Goal: Check status: Check status

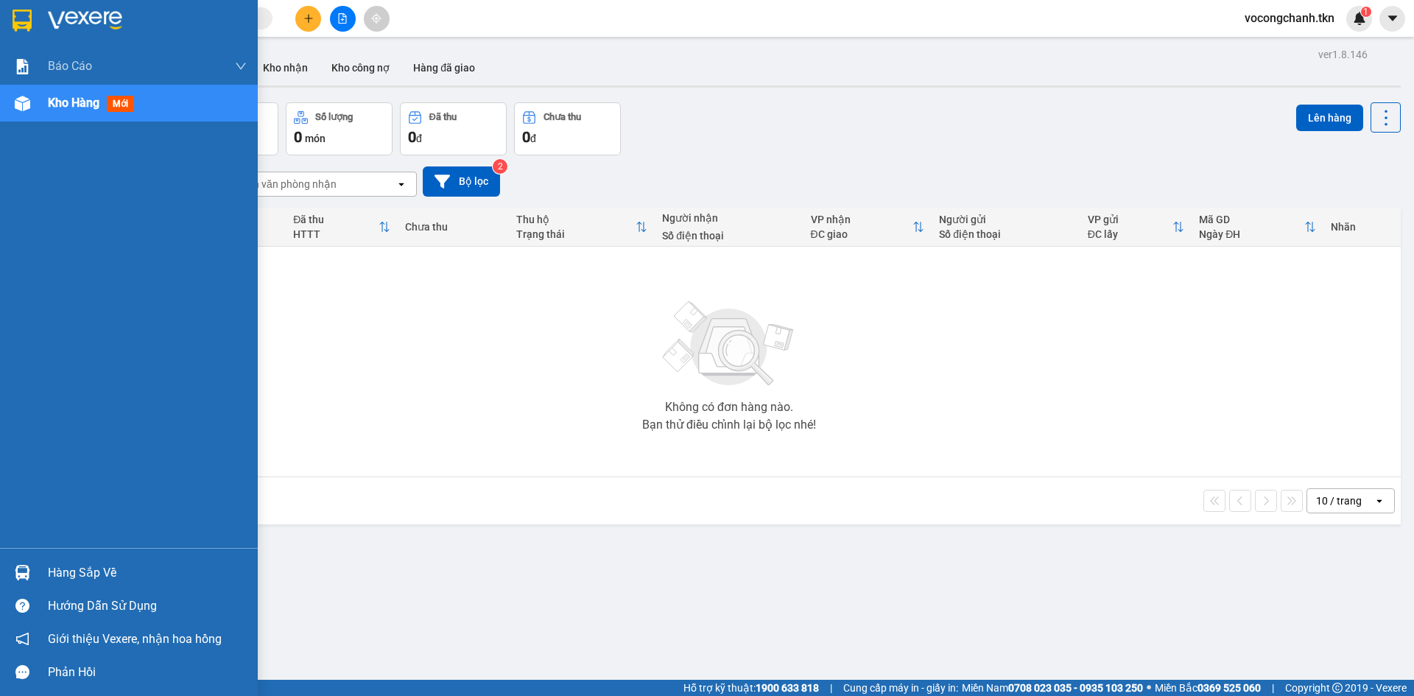
click at [18, 573] on img at bounding box center [22, 572] width 15 height 15
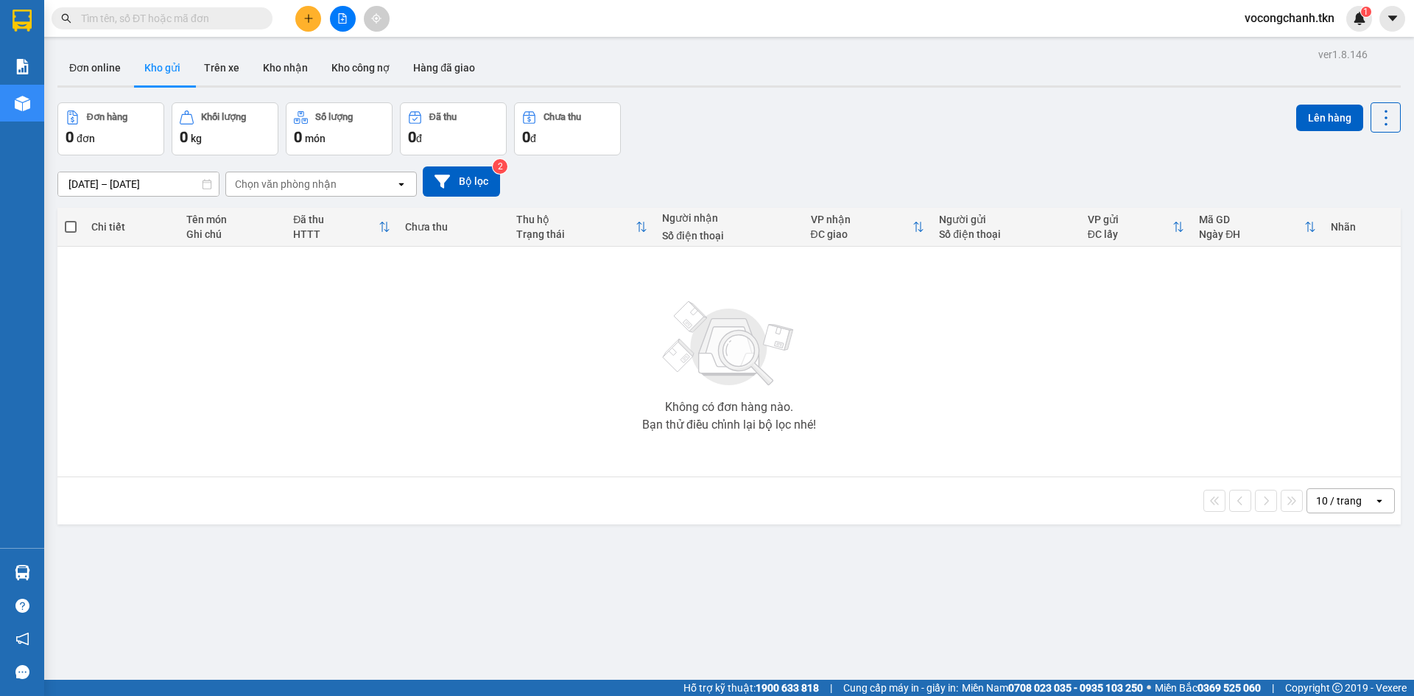
click at [452, 422] on section "Kết quả tìm kiếm ( 0 ) Bộ lọc No Data vocongchanh.tkn 1 Báo cáo Mẫu 1: Báo cáo …" at bounding box center [707, 348] width 1414 height 696
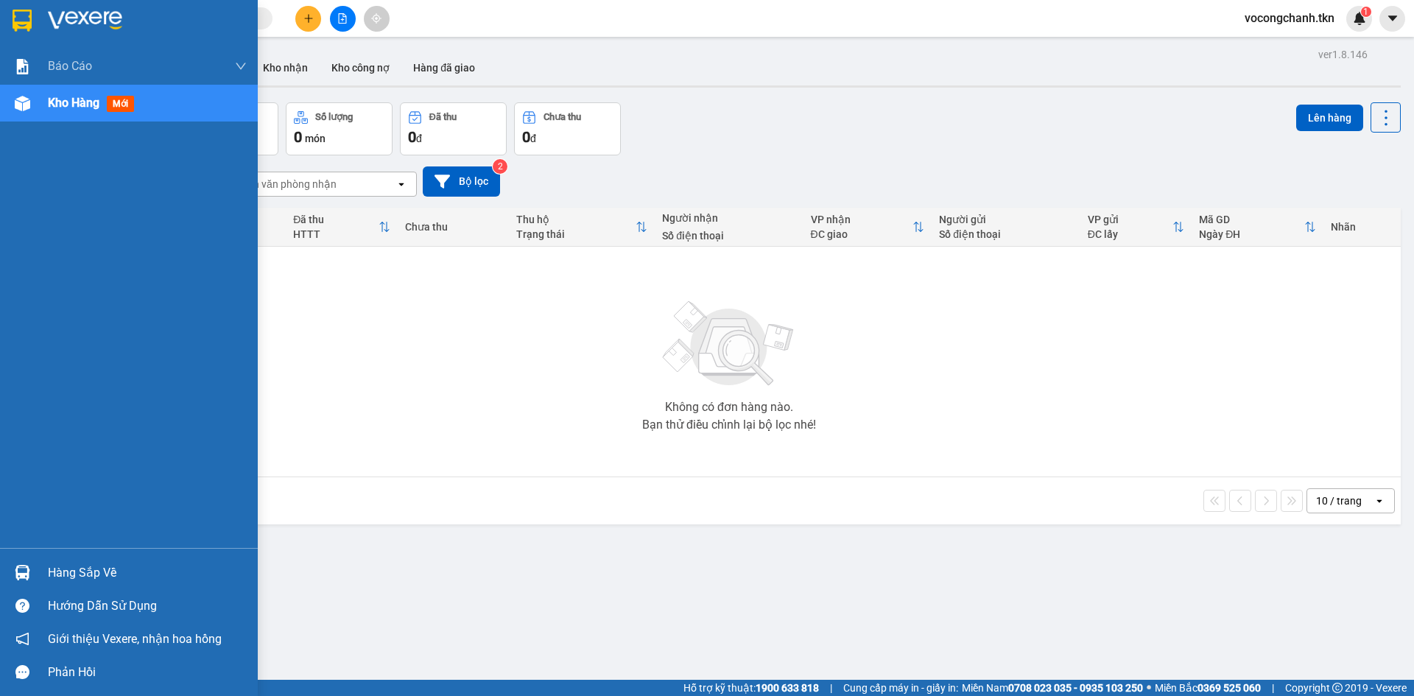
click at [71, 576] on div "Hàng sắp về" at bounding box center [147, 573] width 199 height 22
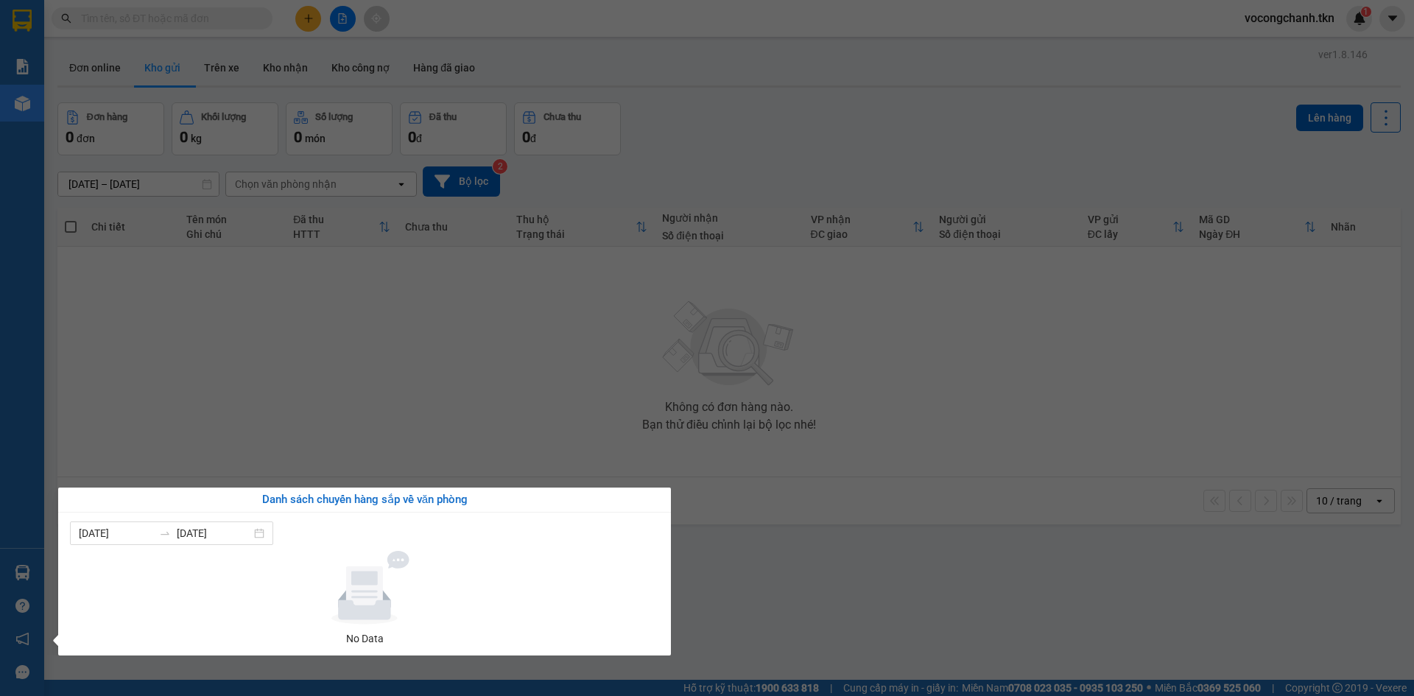
click at [339, 390] on section "Kết quả tìm kiếm ( 0 ) Bộ lọc No Data vocongchanh.tkn 1 Báo cáo Mẫu 1: Báo cáo …" at bounding box center [707, 348] width 1414 height 696
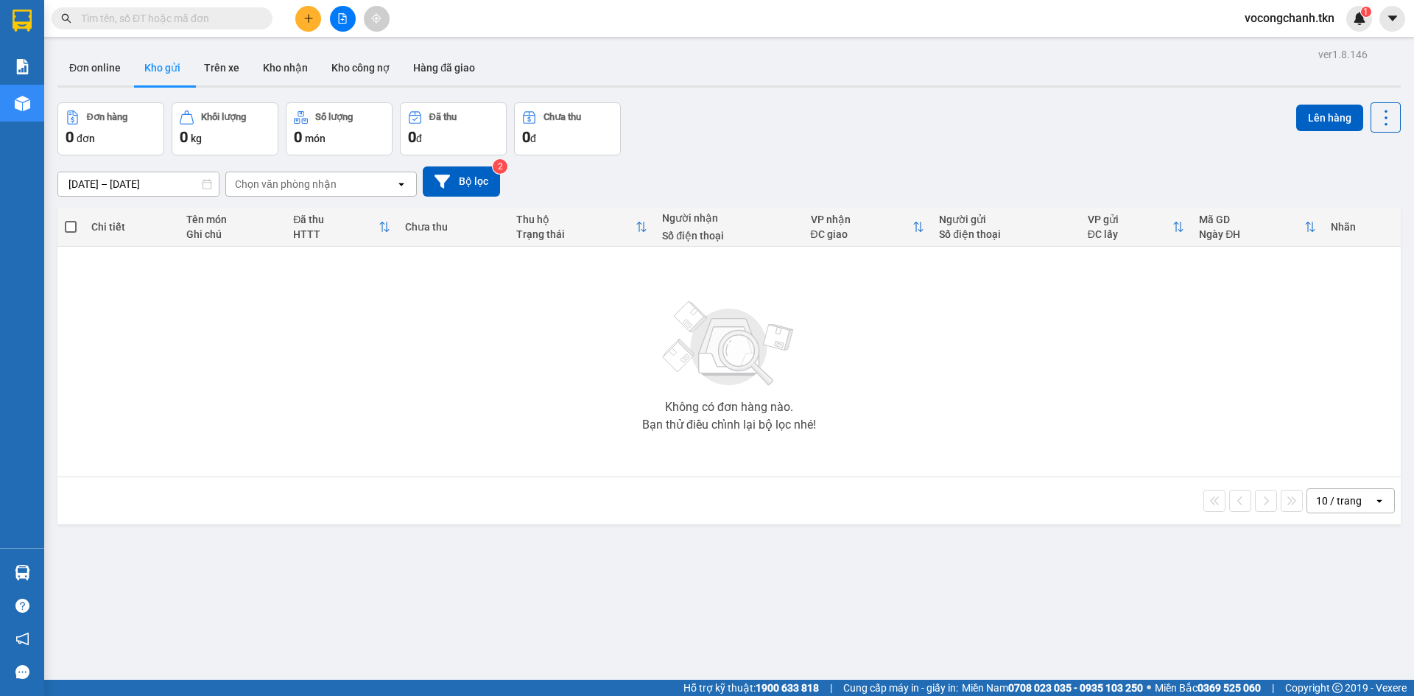
click at [315, 334] on div "Không có đơn hàng nào. Bạn thử điều chỉnh lại bộ lọc nhé!" at bounding box center [729, 361] width 1328 height 221
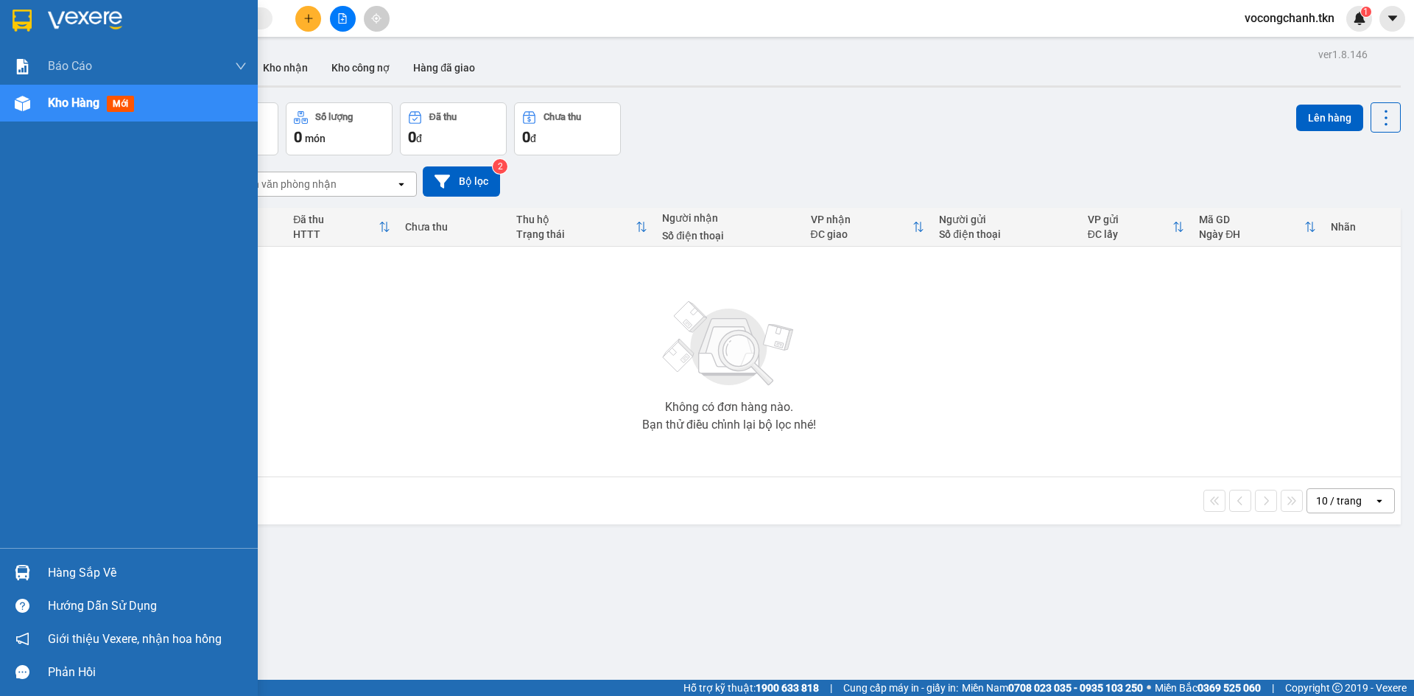
drag, startPoint x: 71, startPoint y: 571, endPoint x: 74, endPoint y: 561, distance: 10.3
click at [71, 570] on div "Hàng sắp về" at bounding box center [147, 573] width 199 height 22
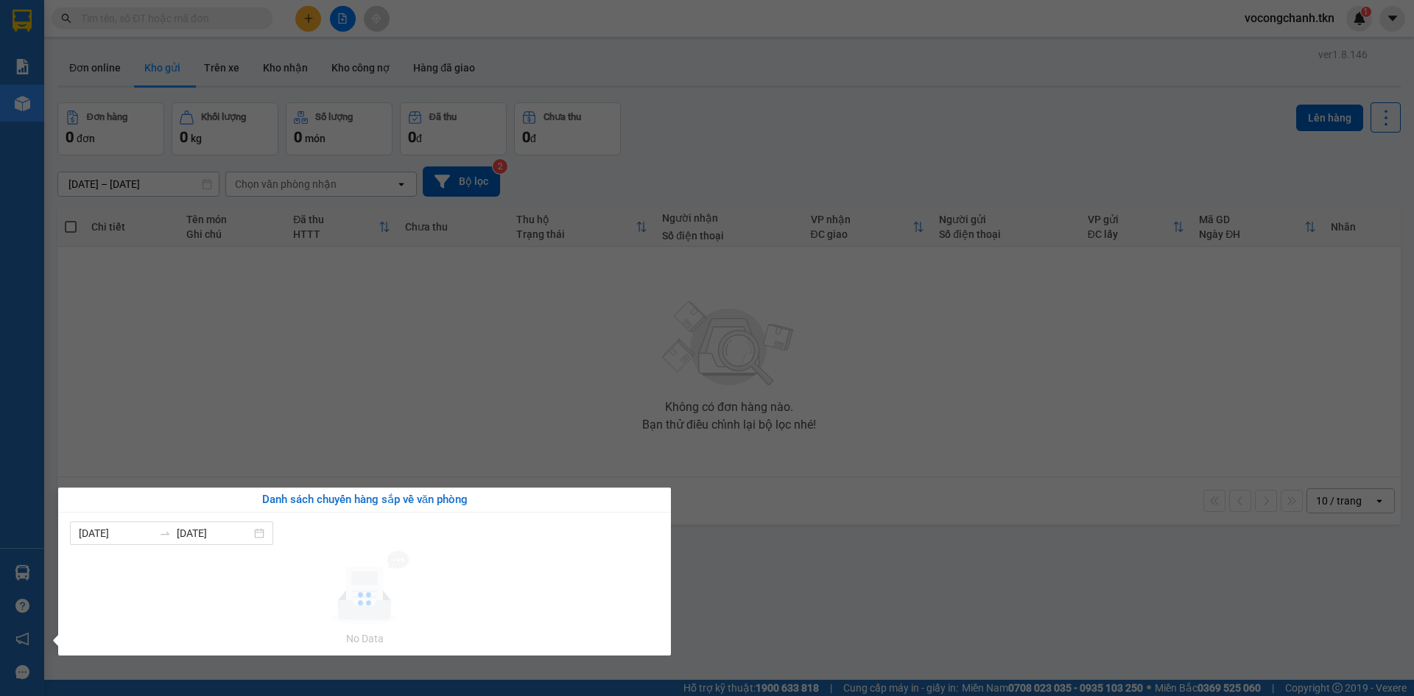
drag, startPoint x: 348, startPoint y: 378, endPoint x: 422, endPoint y: 375, distance: 73.7
click at [353, 376] on section "Kết quả tìm kiếm ( 0 ) Bộ lọc No Data vocongchanh.tkn 1 Báo cáo Mẫu 1: Báo cáo …" at bounding box center [707, 348] width 1414 height 696
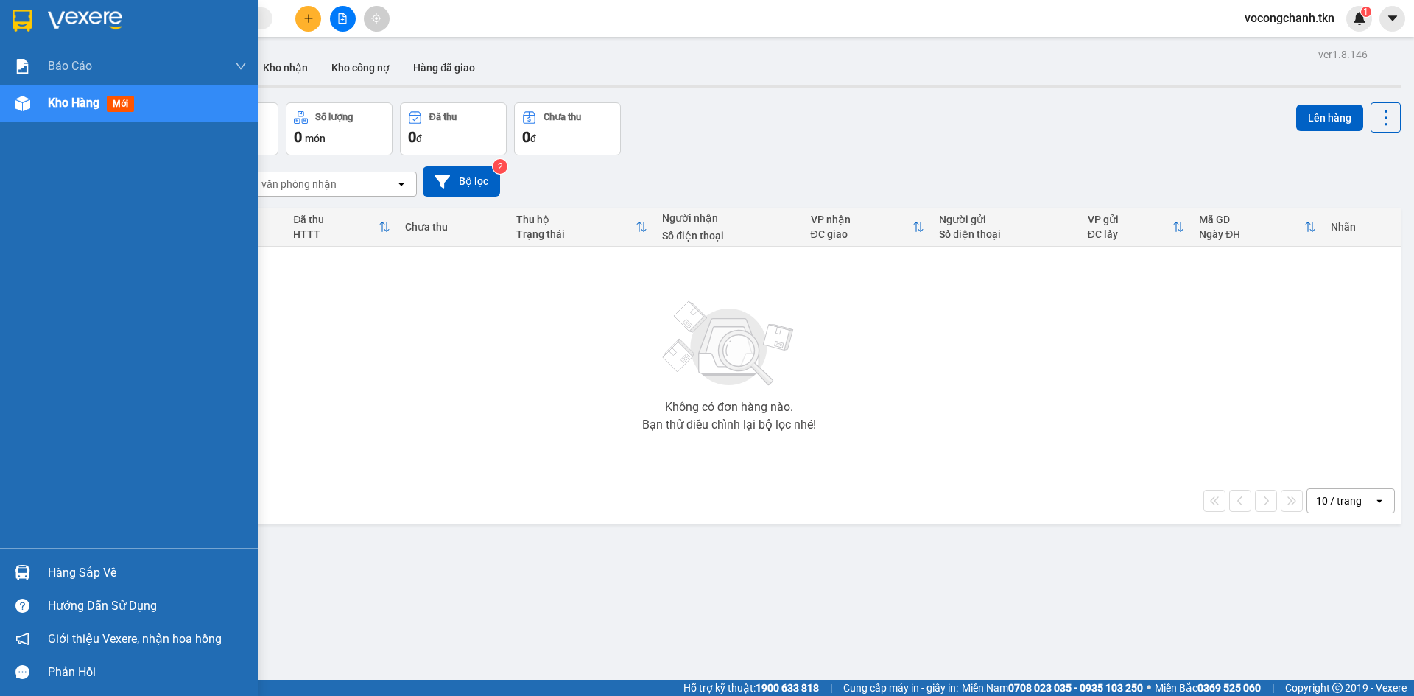
click at [17, 582] on div at bounding box center [23, 573] width 26 height 26
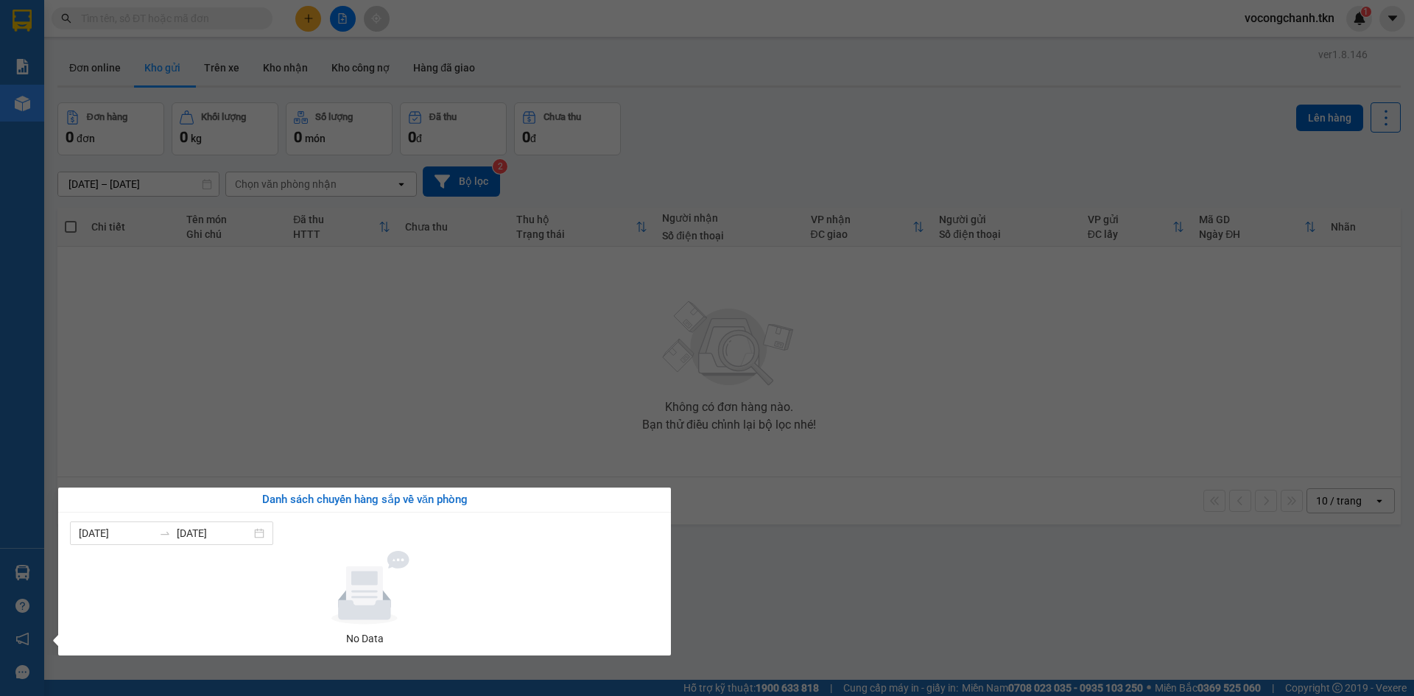
drag, startPoint x: 250, startPoint y: 423, endPoint x: 257, endPoint y: 412, distance: 13.9
click at [253, 420] on section "Kết quả tìm kiếm ( 0 ) Bộ lọc No Data vocongchanh.tkn 1 Báo cáo Mẫu 1: Báo cáo …" at bounding box center [707, 348] width 1414 height 696
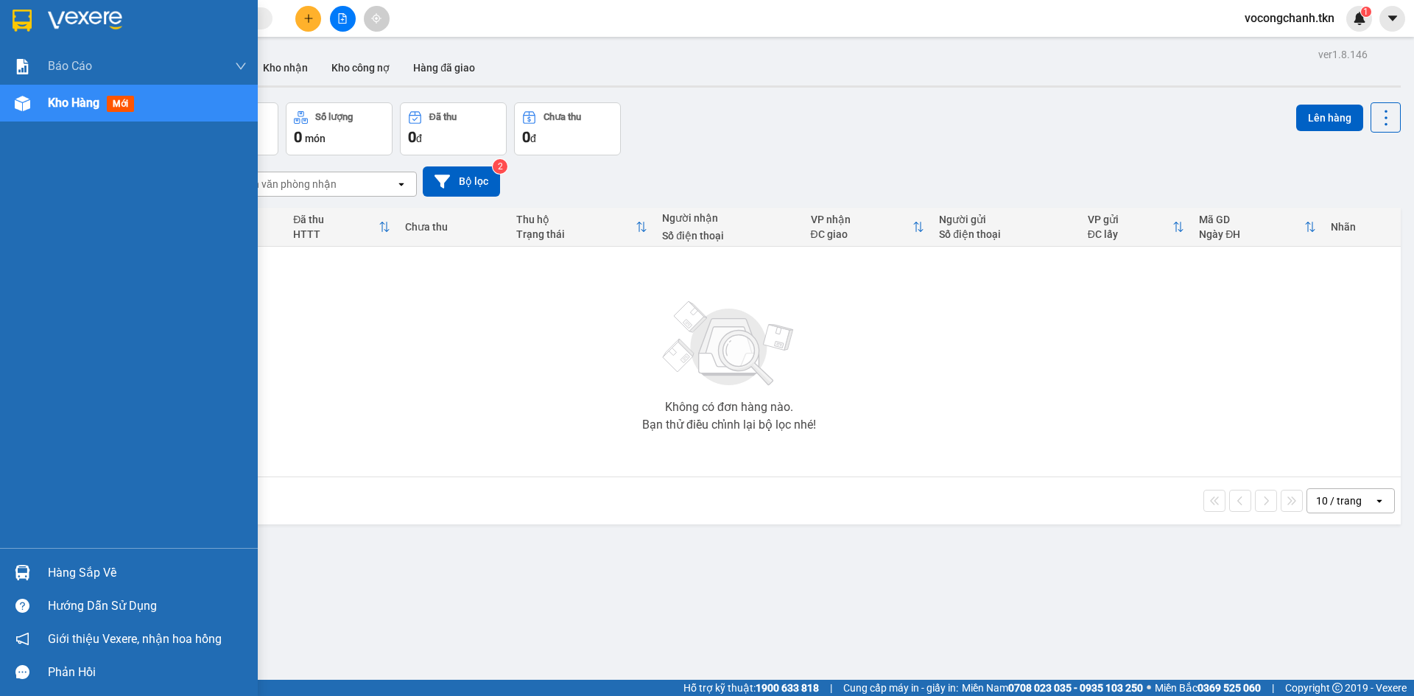
click at [69, 568] on div "Hàng sắp về" at bounding box center [147, 573] width 199 height 22
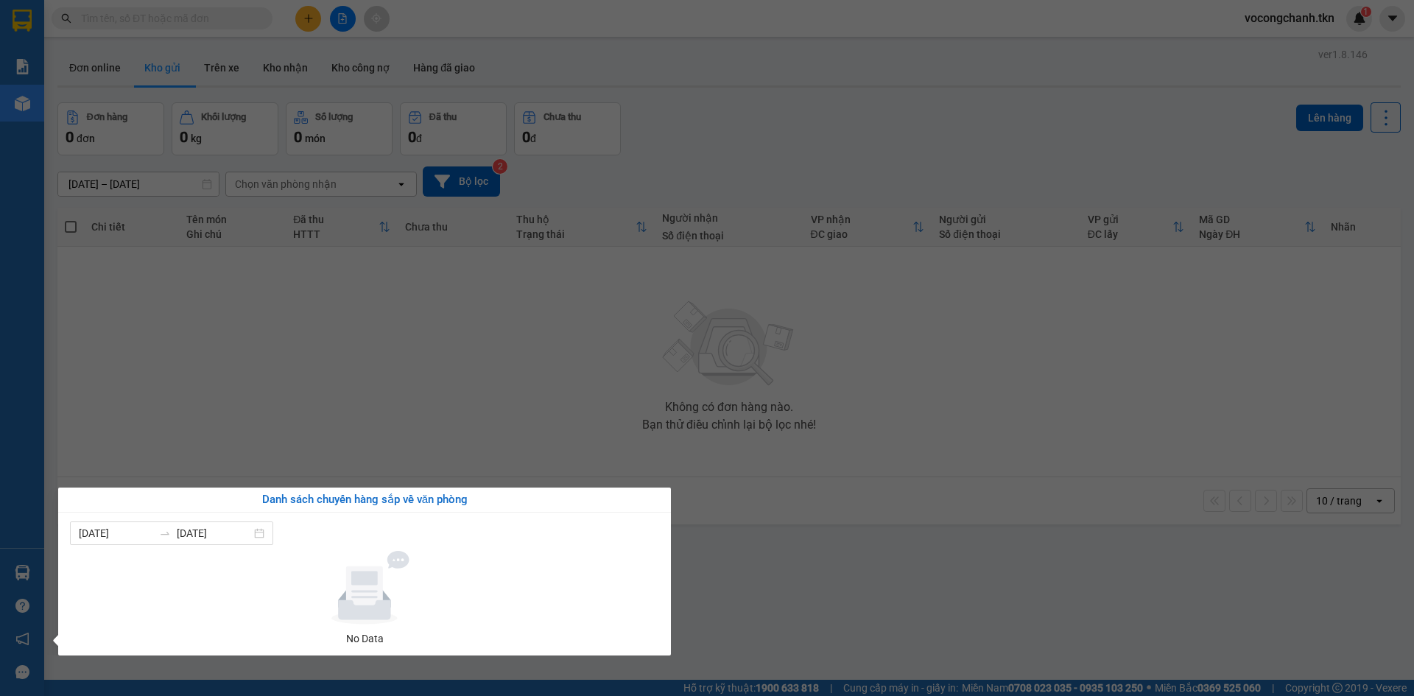
click at [380, 369] on section "Kết quả tìm kiếm ( 0 ) Bộ lọc No Data vocongchanh.tkn 1 Báo cáo Mẫu 1: Báo cáo …" at bounding box center [707, 348] width 1414 height 696
